Goal: Task Accomplishment & Management: Complete application form

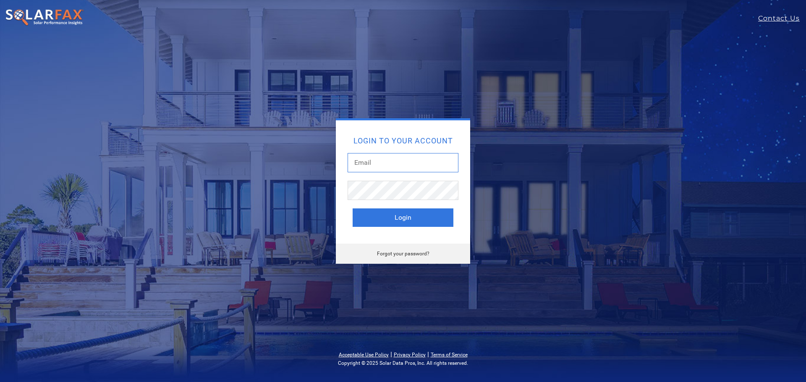
click at [380, 162] on input "text" at bounding box center [403, 162] width 111 height 19
click at [382, 162] on input "text" at bounding box center [403, 162] width 111 height 19
type input "[PERSON_NAME][EMAIL_ADDRESS][PERSON_NAME][DOMAIN_NAME]"
click at [338, 186] on div "Login to your account joslyn.fillman@cal-solar.com Login" at bounding box center [403, 181] width 134 height 123
click at [396, 214] on button "Login" at bounding box center [403, 218] width 101 height 18
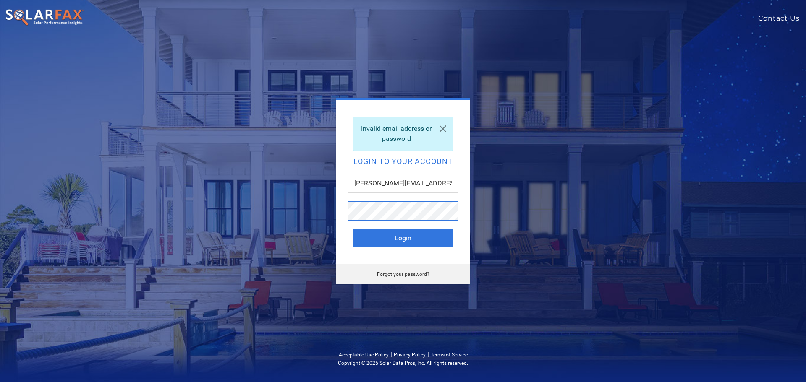
click at [353, 229] on button "Login" at bounding box center [403, 238] width 101 height 18
click at [422, 275] on link "Forgot your password?" at bounding box center [403, 275] width 52 height 6
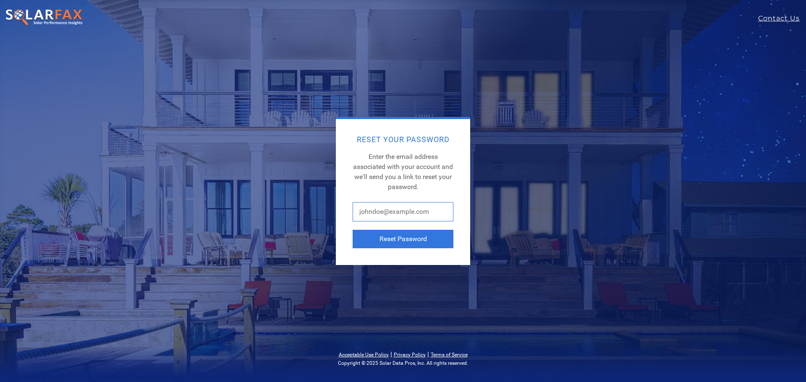
click at [400, 217] on input "text" at bounding box center [403, 211] width 101 height 19
type input "[PERSON_NAME][EMAIL_ADDRESS][PERSON_NAME][DOMAIN_NAME]"
click at [386, 236] on button "Reset Password" at bounding box center [403, 239] width 101 height 18
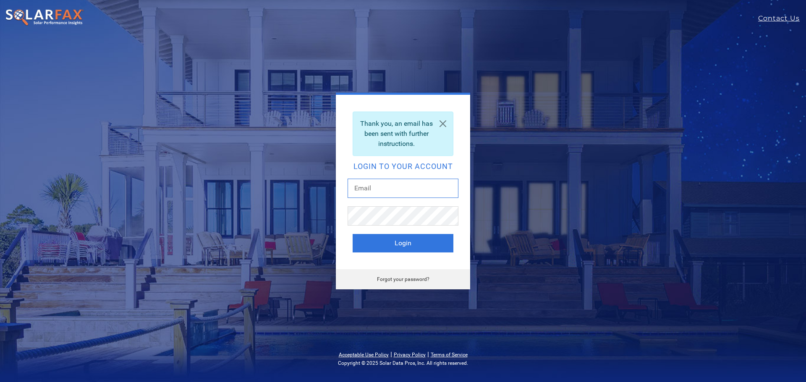
click at [359, 192] on input "text" at bounding box center [403, 188] width 111 height 19
type input "[PERSON_NAME][EMAIL_ADDRESS][DOMAIN_NAME]"
click at [394, 282] on link "Forgot your password?" at bounding box center [403, 280] width 52 height 6
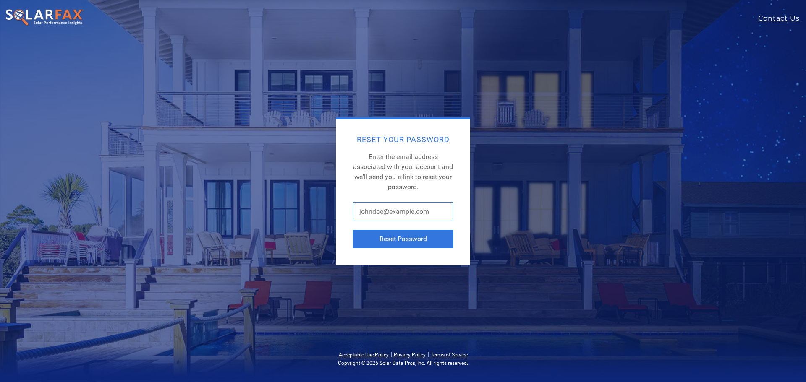
click at [388, 214] on input "text" at bounding box center [403, 211] width 101 height 19
type input "k"
type input "[PERSON_NAME][EMAIL_ADDRESS][DOMAIN_NAME]"
click at [399, 237] on button "Reset Password" at bounding box center [403, 239] width 101 height 18
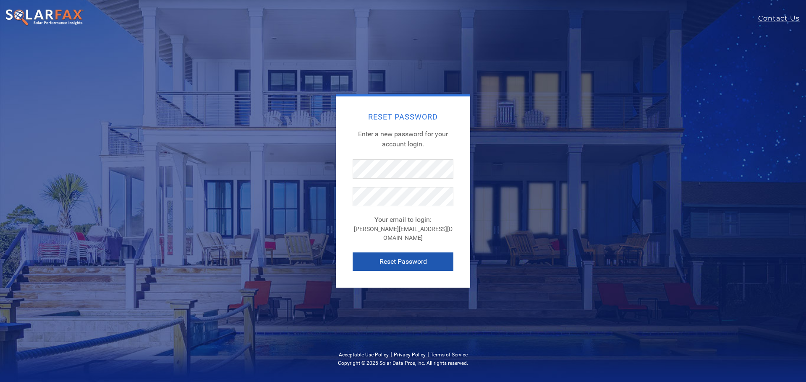
click at [408, 257] on button "Reset Password" at bounding box center [403, 262] width 101 height 18
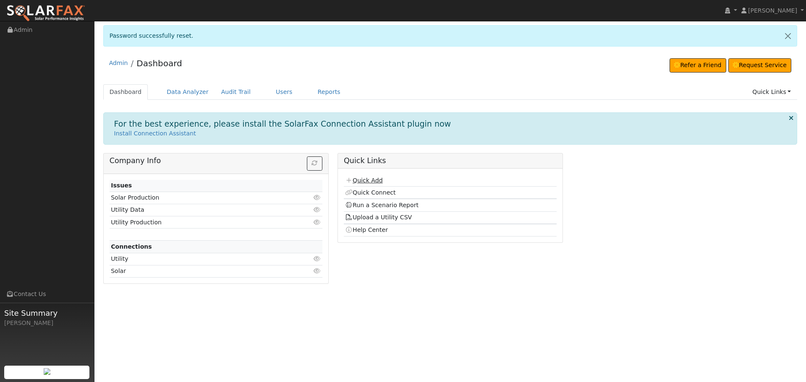
click at [375, 182] on link "Quick Add" at bounding box center [363, 180] width 37 height 7
click at [386, 192] on link "Quick Connect" at bounding box center [370, 192] width 50 height 7
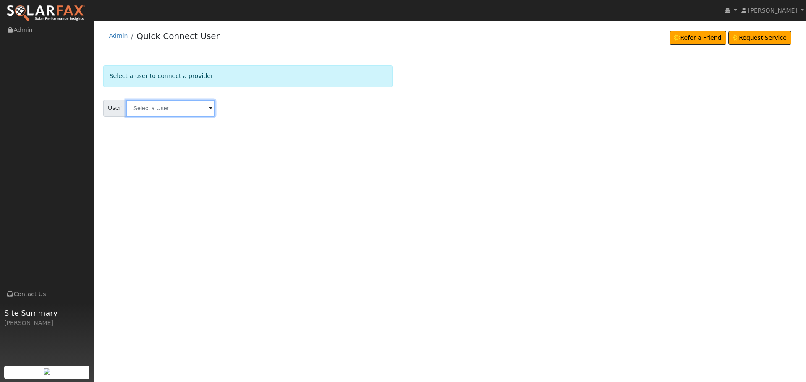
click at [162, 109] on input "text" at bounding box center [170, 108] width 89 height 17
click at [121, 36] on link "Admin" at bounding box center [118, 35] width 19 height 7
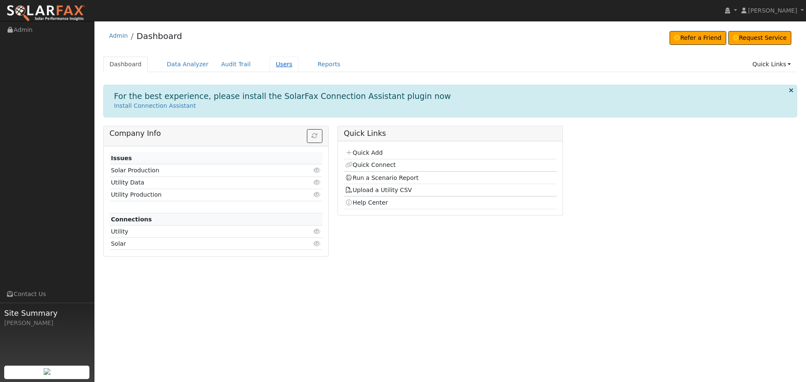
click at [273, 66] on link "Users" at bounding box center [283, 65] width 29 height 16
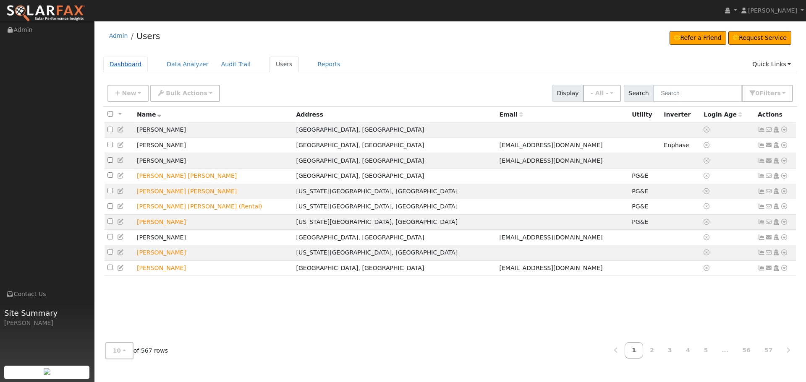
click at [131, 68] on link "Dashboard" at bounding box center [125, 65] width 45 height 16
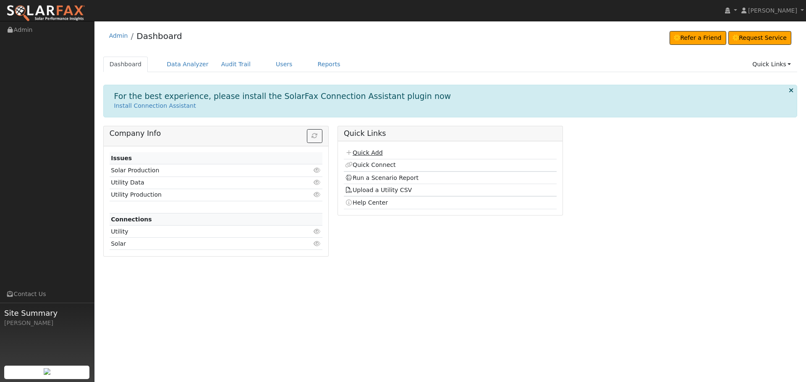
click at [375, 152] on link "Quick Add" at bounding box center [363, 152] width 37 height 7
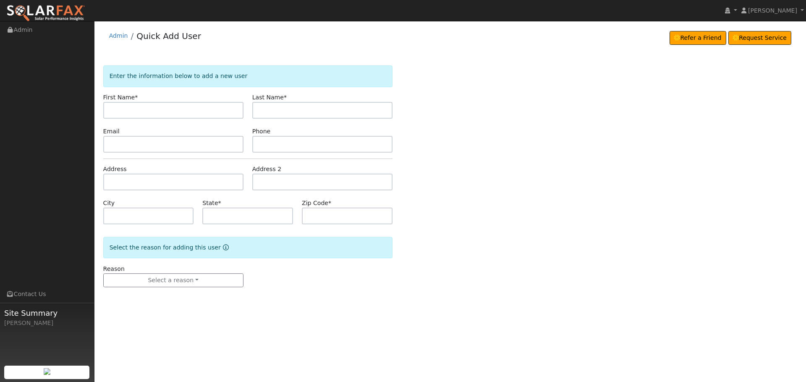
click at [148, 108] on input "text" at bounding box center [173, 110] width 140 height 17
type input "[PERSON_NAME]"
click at [326, 110] on input "text" at bounding box center [322, 110] width 140 height 17
type input "Lear (Service)"
click at [131, 141] on input "text" at bounding box center [173, 144] width 140 height 17
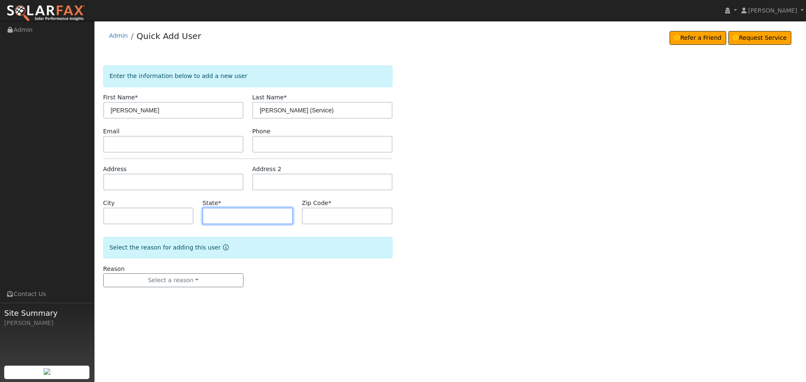
click at [216, 217] on input "text" at bounding box center [247, 216] width 91 height 17
type input "CA"
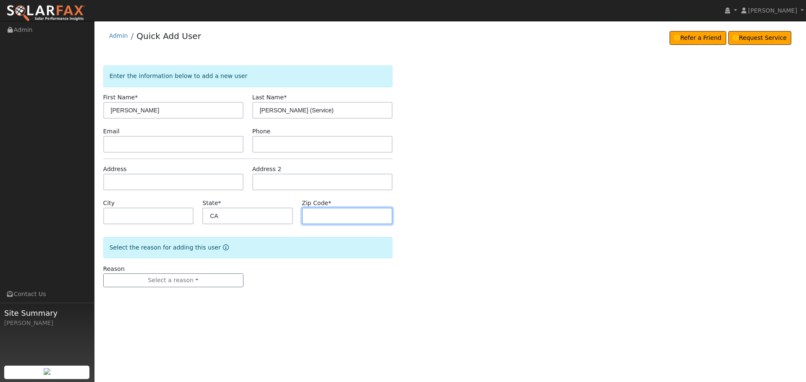
click at [336, 209] on input "text" at bounding box center [347, 216] width 91 height 17
type input "95949"
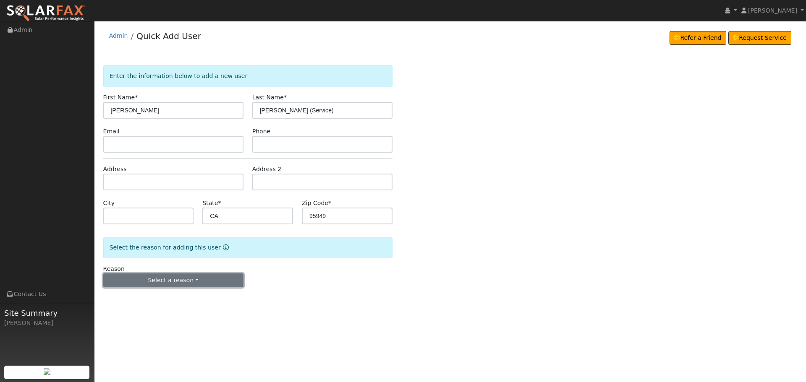
click at [186, 279] on button "Select a reason" at bounding box center [173, 281] width 140 height 14
click at [131, 322] on link "New customer has solar" at bounding box center [150, 322] width 93 height 12
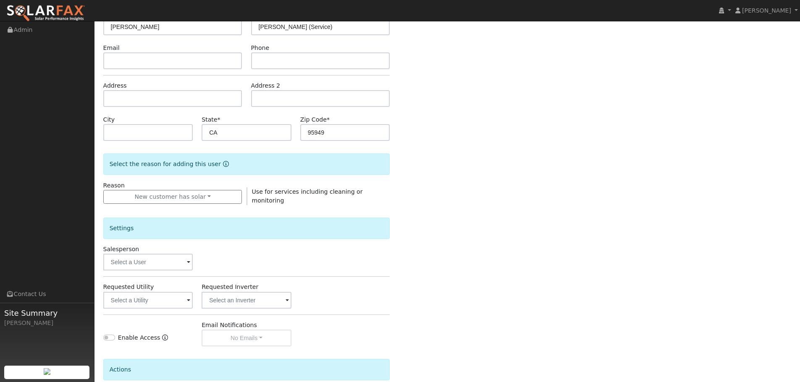
scroll to position [84, 0]
click at [154, 266] on input "text" at bounding box center [148, 262] width 90 height 17
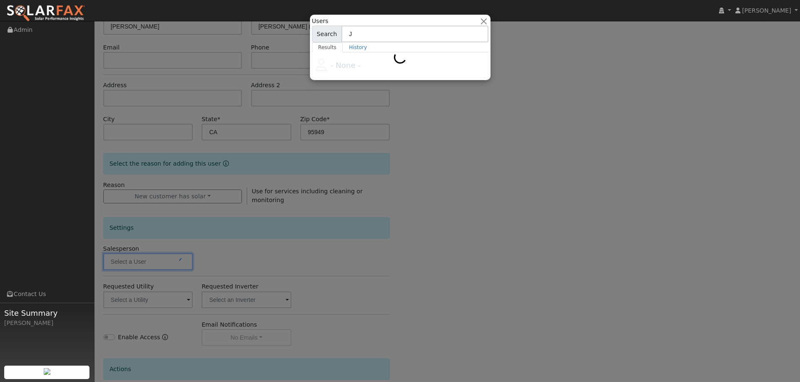
click at [355, 33] on input "J" at bounding box center [414, 34] width 147 height 17
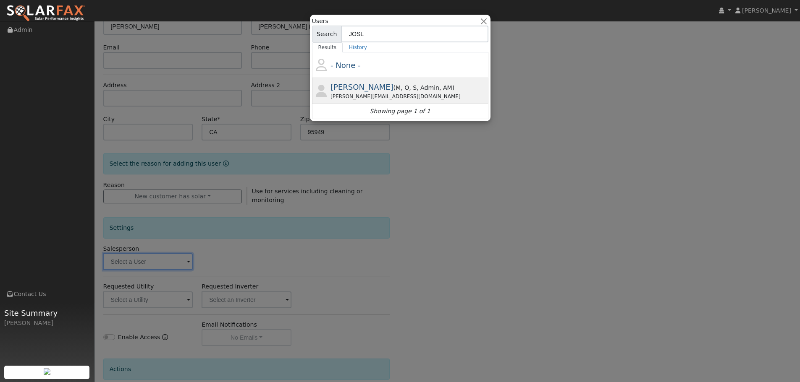
type input "JOSL"
click at [439, 90] on span ", Admin" at bounding box center [445, 87] width 13 height 7
type input "[PERSON_NAME]"
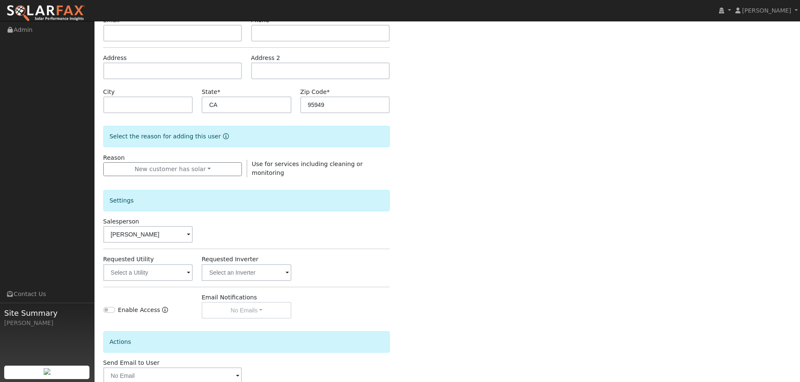
scroll to position [126, 0]
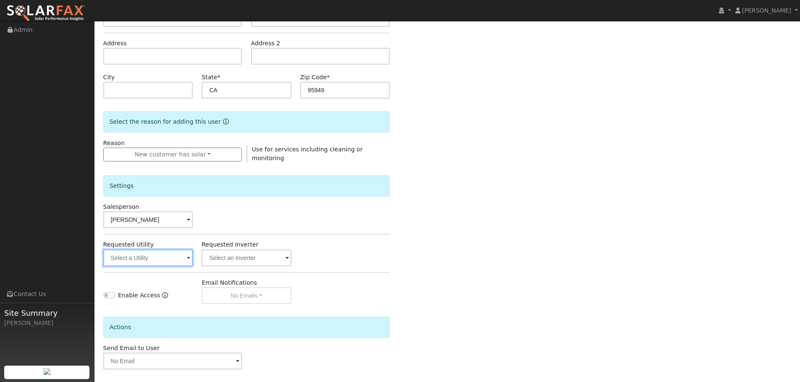
click at [149, 256] on input "text" at bounding box center [148, 258] width 90 height 17
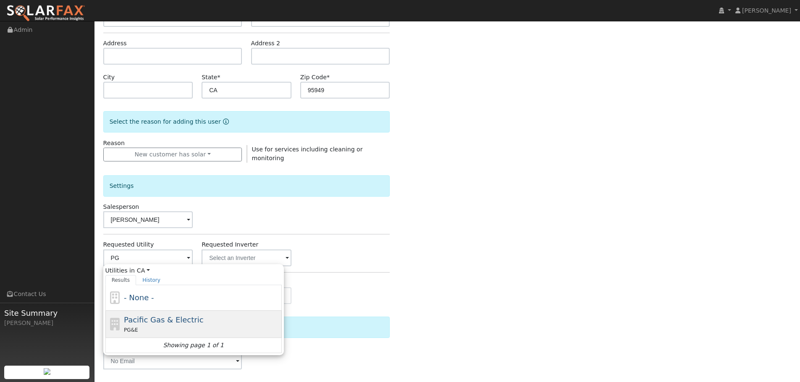
click at [167, 324] on div "Pacific Gas & Electric PG&E" at bounding box center [202, 324] width 156 height 20
type input "Pacific Gas & Electric"
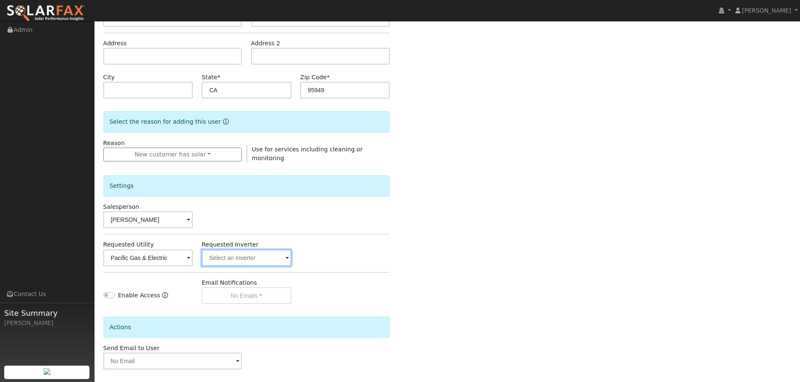
click at [193, 256] on input "text" at bounding box center [148, 258] width 90 height 17
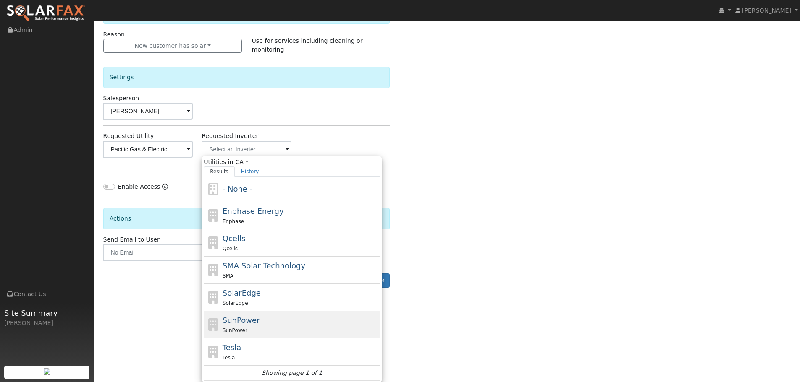
click at [260, 318] on div "SunPower SunPower" at bounding box center [300, 325] width 156 height 20
type input "SunPower"
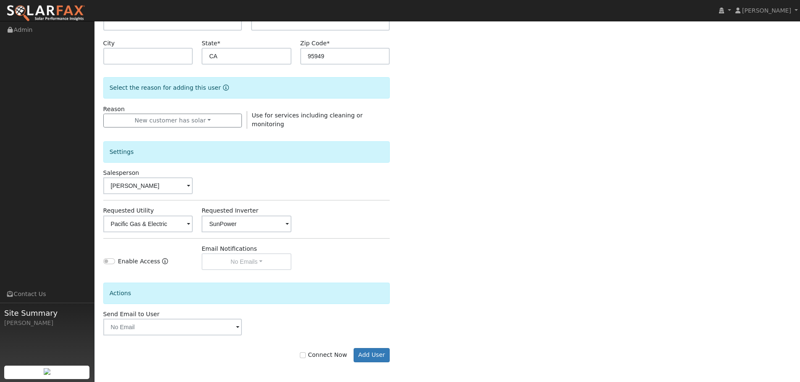
click at [236, 259] on div "Email Notifications No Emails No Emails Weekly Emails Monthly Emails" at bounding box center [246, 258] width 99 height 26
click at [136, 326] on input "text" at bounding box center [172, 327] width 139 height 17
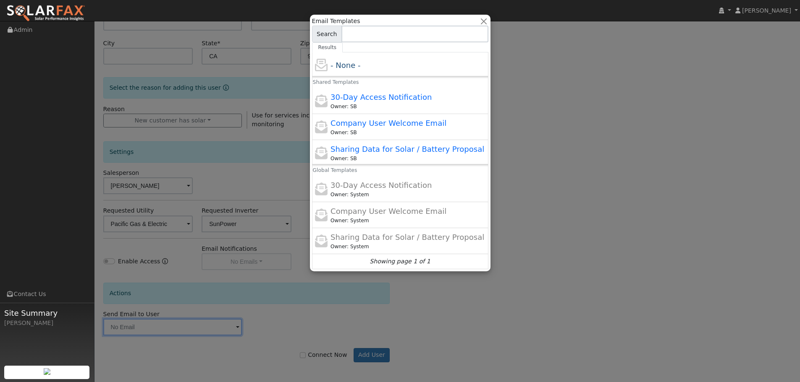
click at [272, 318] on div at bounding box center [400, 191] width 800 height 382
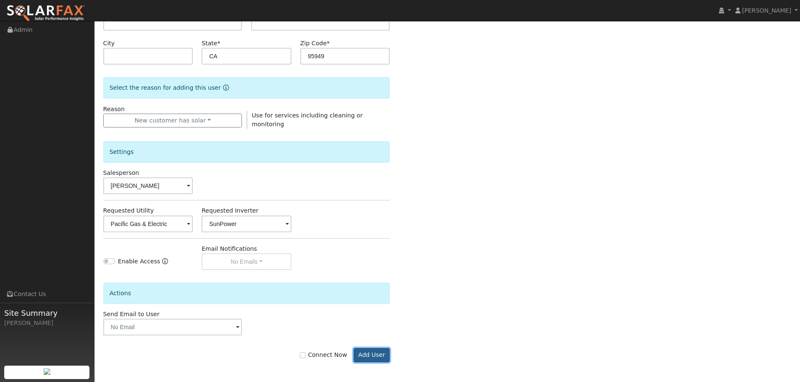
click at [371, 355] on button "Add User" at bounding box center [371, 355] width 37 height 14
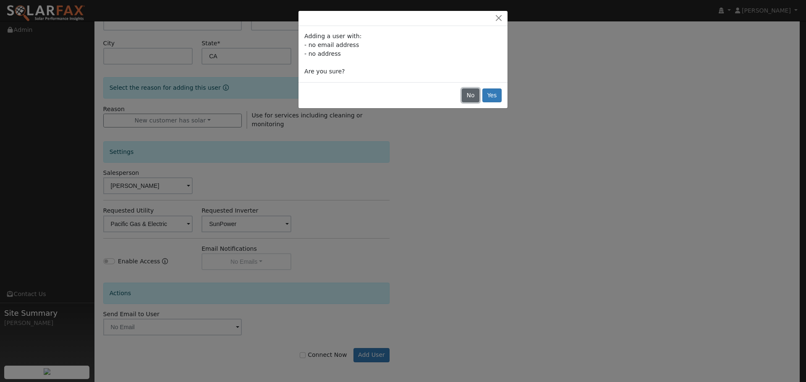
click at [475, 94] on button "No" at bounding box center [471, 96] width 18 height 14
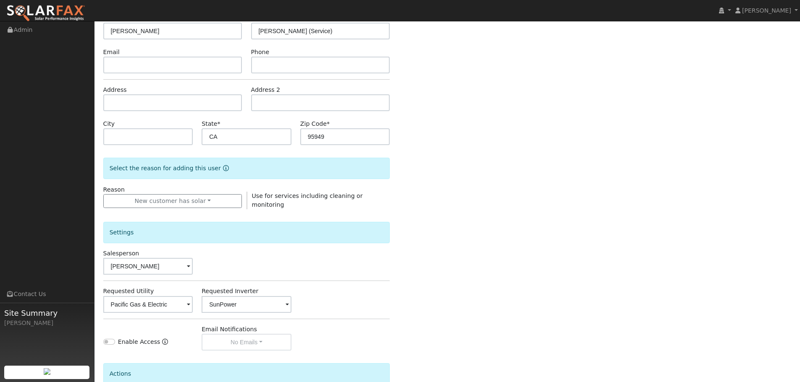
scroll to position [76, 0]
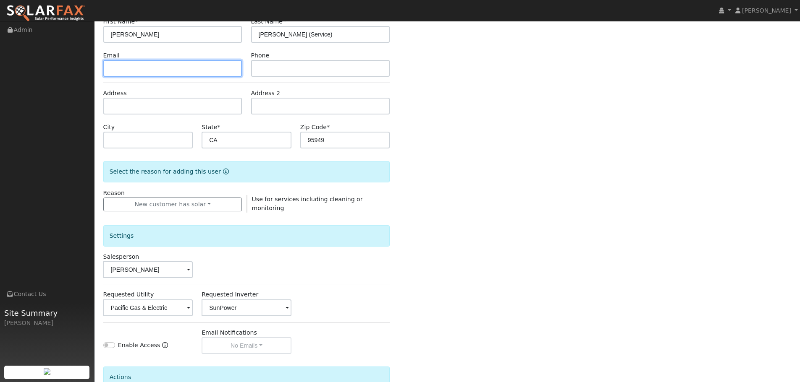
click at [122, 63] on input "text" at bounding box center [172, 68] width 139 height 17
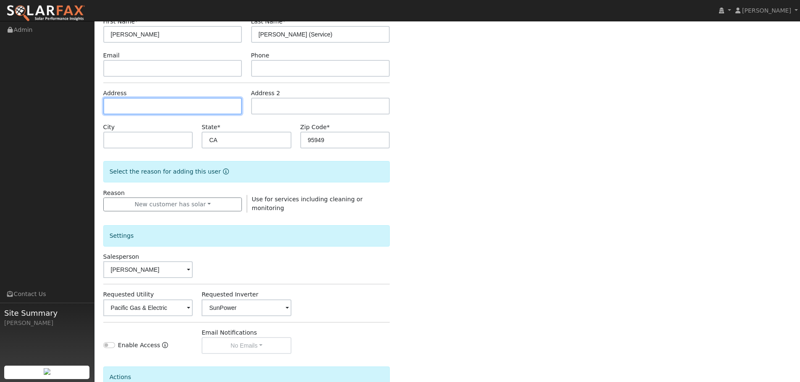
click at [119, 105] on input "text" at bounding box center [172, 106] width 139 height 17
paste input "[STREET_ADDRESS]"
type input "[STREET_ADDRESS]"
type input "Grass Valley"
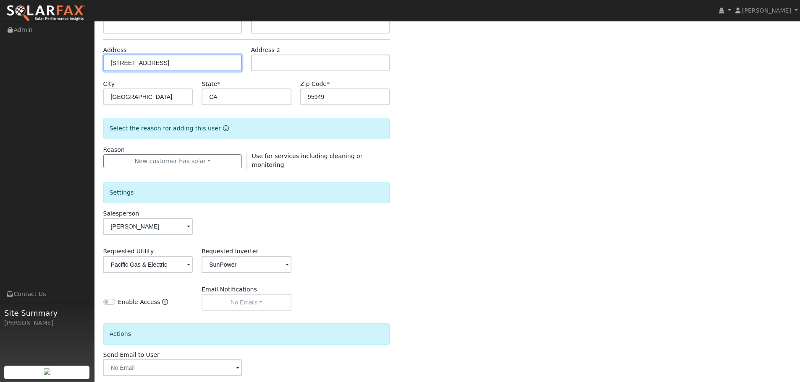
scroll to position [160, 0]
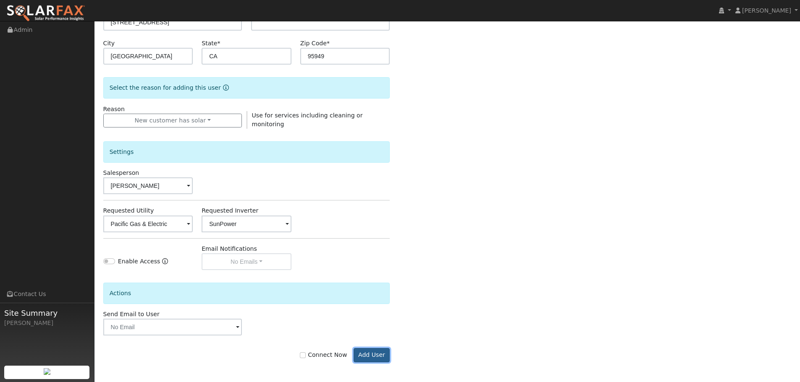
click at [376, 355] on button "Add User" at bounding box center [371, 355] width 37 height 14
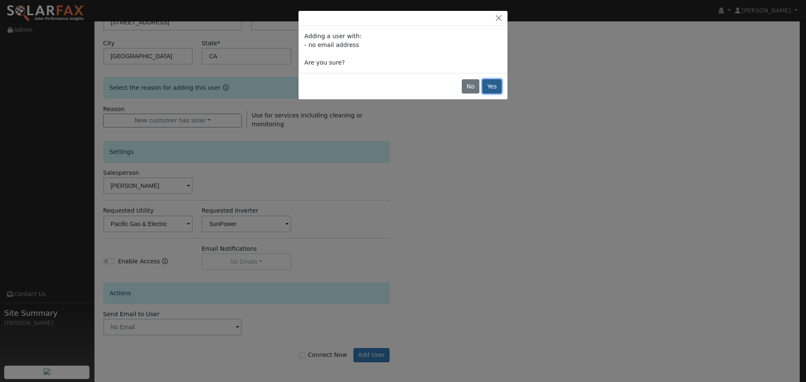
click at [491, 87] on button "Yes" at bounding box center [491, 86] width 19 height 14
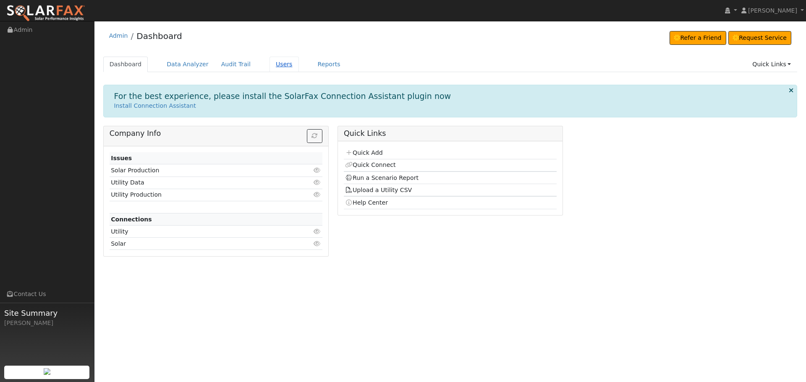
click at [271, 64] on link "Users" at bounding box center [283, 65] width 29 height 16
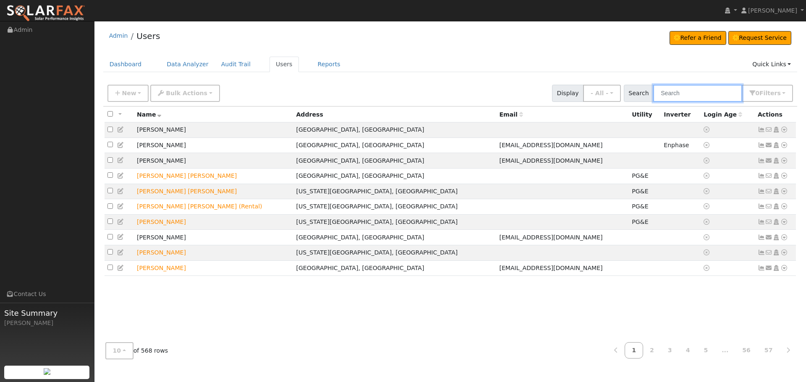
click at [689, 92] on input "text" at bounding box center [697, 93] width 89 height 17
type input "LEAR"
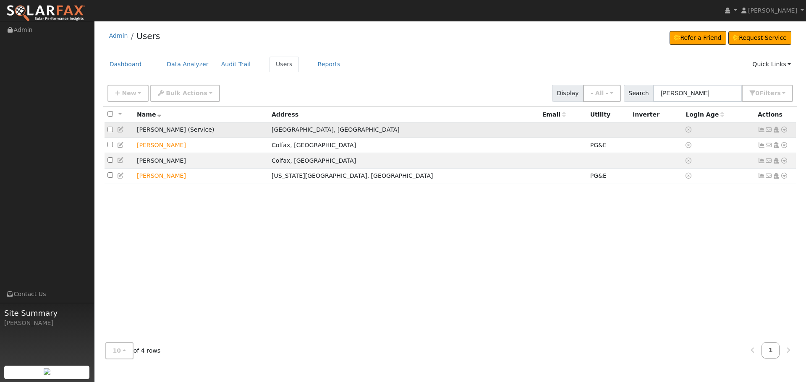
click at [763, 130] on icon at bounding box center [762, 130] width 8 height 6
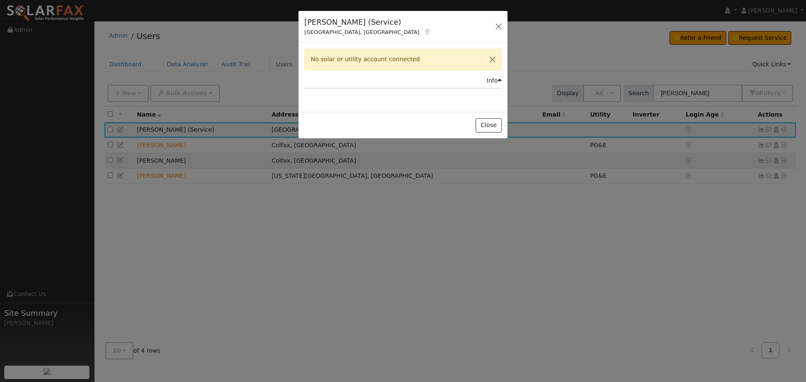
click at [408, 59] on div "No solar or utility account connected" at bounding box center [402, 59] width 197 height 21
click at [494, 59] on button "Close" at bounding box center [492, 59] width 18 height 21
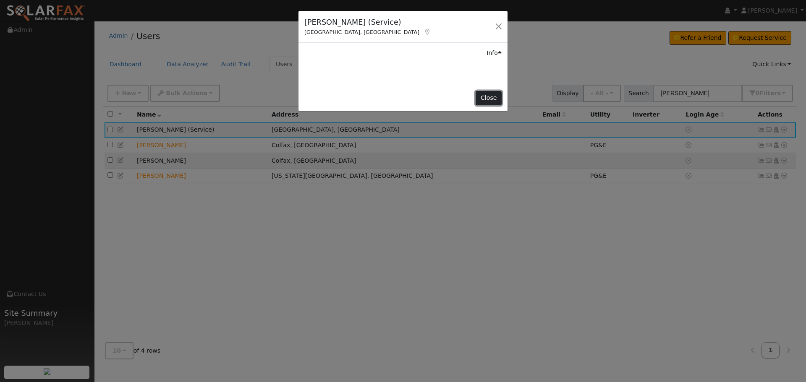
click at [493, 91] on button "Close" at bounding box center [489, 98] width 26 height 14
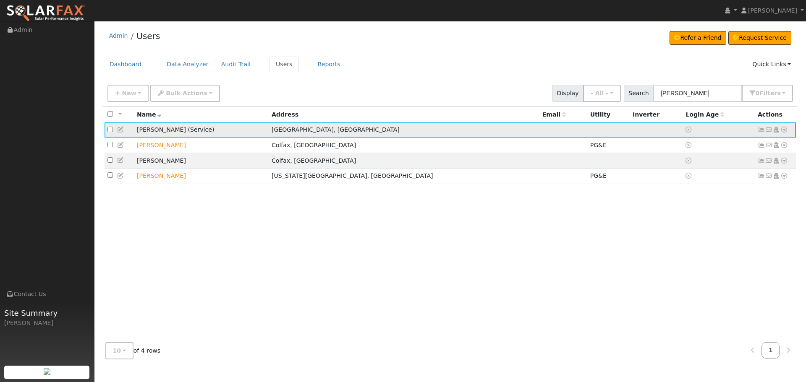
click at [164, 133] on td "[PERSON_NAME] (Service)" at bounding box center [201, 131] width 135 height 16
click at [785, 131] on icon at bounding box center [784, 130] width 8 height 6
click at [753, 193] on link "Connect" at bounding box center [759, 193] width 55 height 12
click at [786, 130] on icon at bounding box center [784, 130] width 8 height 6
click at [689, 194] on link "Utility" at bounding box center [697, 194] width 58 height 12
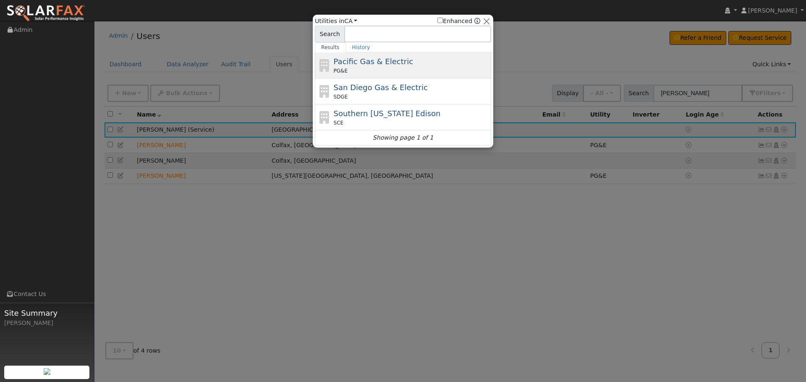
click at [373, 68] on div "PG&E" at bounding box center [412, 71] width 156 height 8
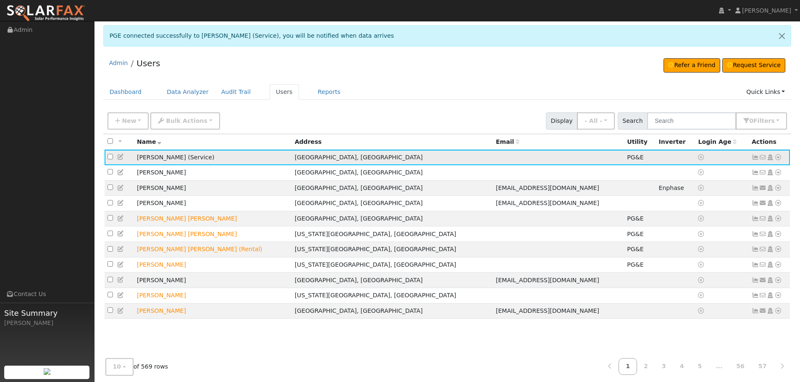
click at [778, 159] on icon at bounding box center [778, 157] width 8 height 6
click at [688, 221] on link "Solar" at bounding box center [690, 221] width 58 height 12
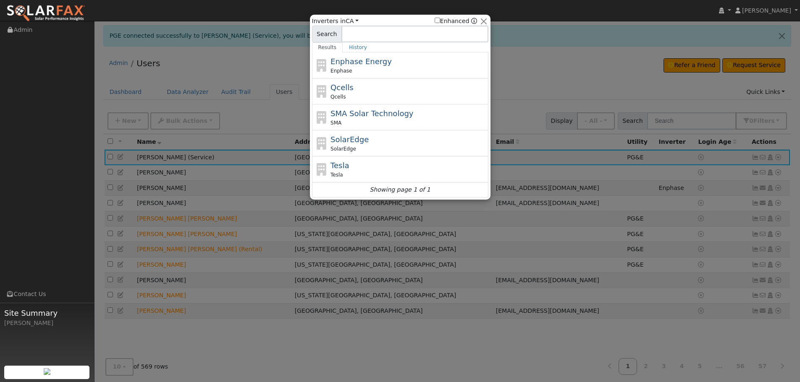
click at [355, 35] on input at bounding box center [414, 34] width 147 height 17
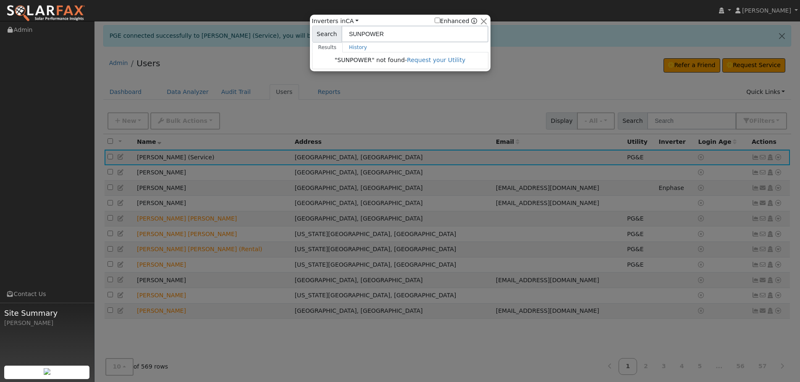
drag, startPoint x: 384, startPoint y: 33, endPoint x: 342, endPoint y: 31, distance: 42.0
click at [342, 31] on input "SUNPOWER" at bounding box center [414, 34] width 147 height 17
type input "IQ7"
drag, startPoint x: 371, startPoint y: 36, endPoint x: 335, endPoint y: 33, distance: 36.2
click at [335, 33] on div "Search IQ7" at bounding box center [400, 34] width 176 height 17
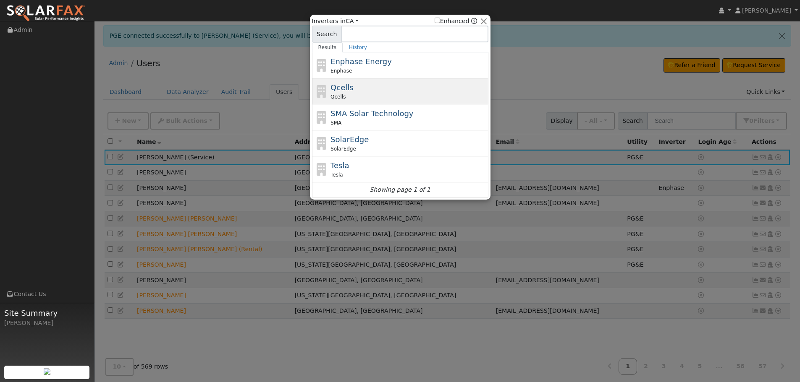
scroll to position [16, 0]
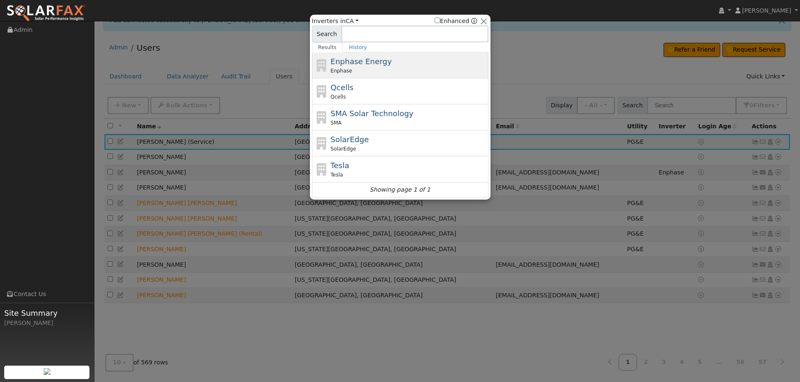
click at [366, 63] on span "Enphase Energy" at bounding box center [360, 61] width 61 height 9
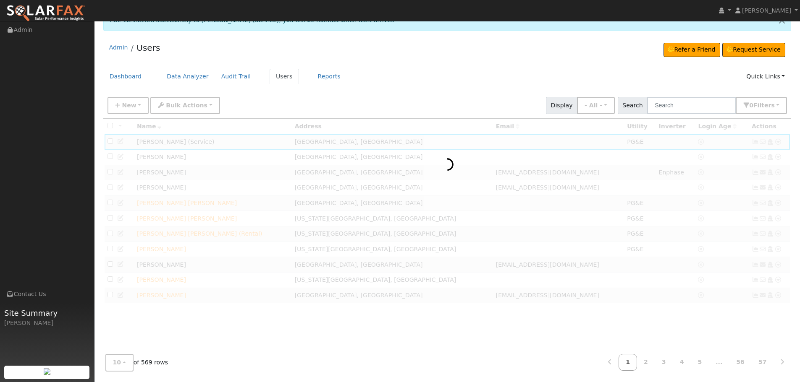
click at [200, 203] on div at bounding box center [447, 234] width 688 height 230
click at [322, 178] on div at bounding box center [447, 234] width 688 height 230
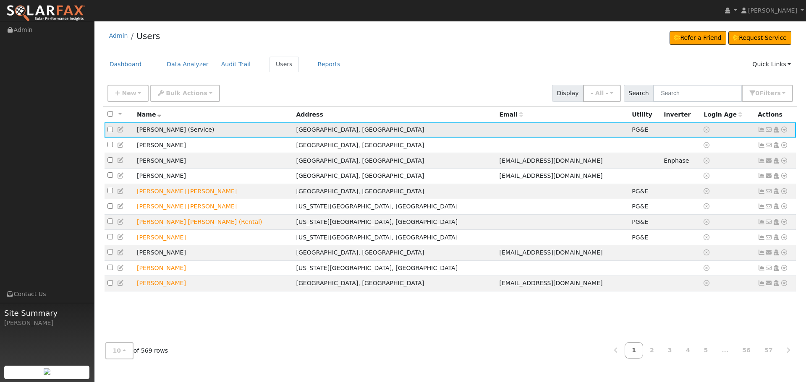
click at [167, 131] on td "[PERSON_NAME] (Service)" at bounding box center [213, 131] width 159 height 16
click at [763, 130] on icon at bounding box center [762, 130] width 8 height 6
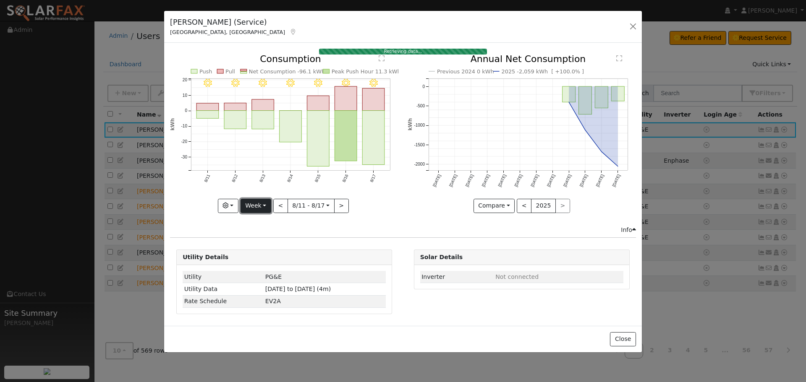
click at [263, 205] on button "Week" at bounding box center [255, 206] width 31 height 14
click at [260, 256] on link "Year" at bounding box center [270, 259] width 58 height 12
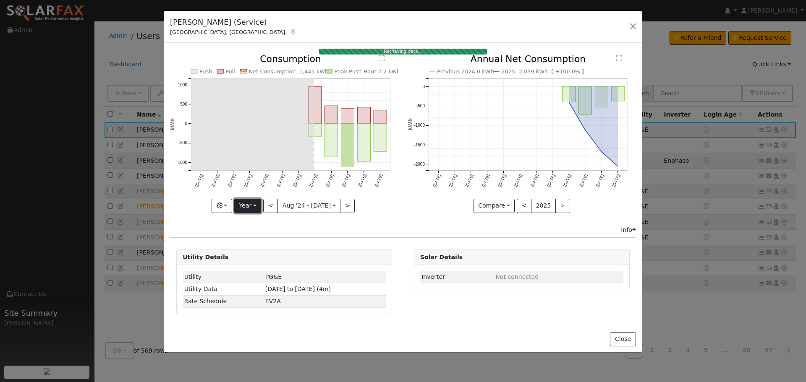
click at [256, 202] on button "Year" at bounding box center [247, 206] width 27 height 14
click at [260, 248] on link "Month" at bounding box center [264, 247] width 58 height 12
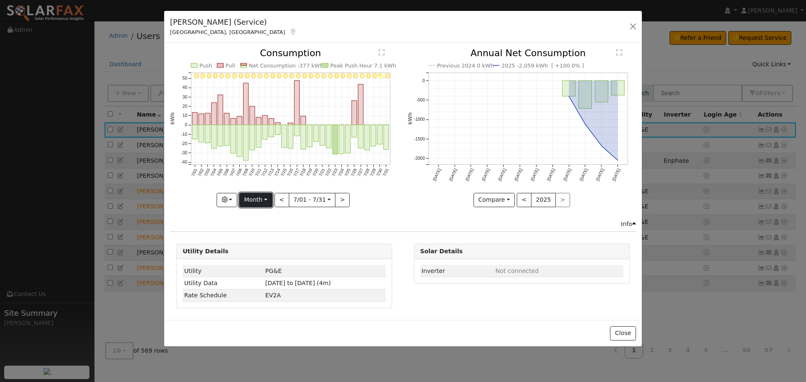
click at [261, 197] on button "Month" at bounding box center [255, 200] width 33 height 14
click at [261, 254] on link "Year" at bounding box center [269, 253] width 58 height 12
type input "[DATE]"
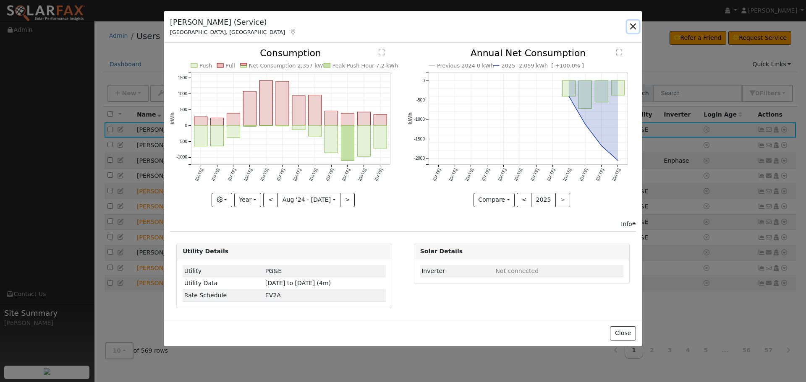
click at [636, 27] on button "button" at bounding box center [633, 27] width 12 height 12
